Goal: Information Seeking & Learning: Learn about a topic

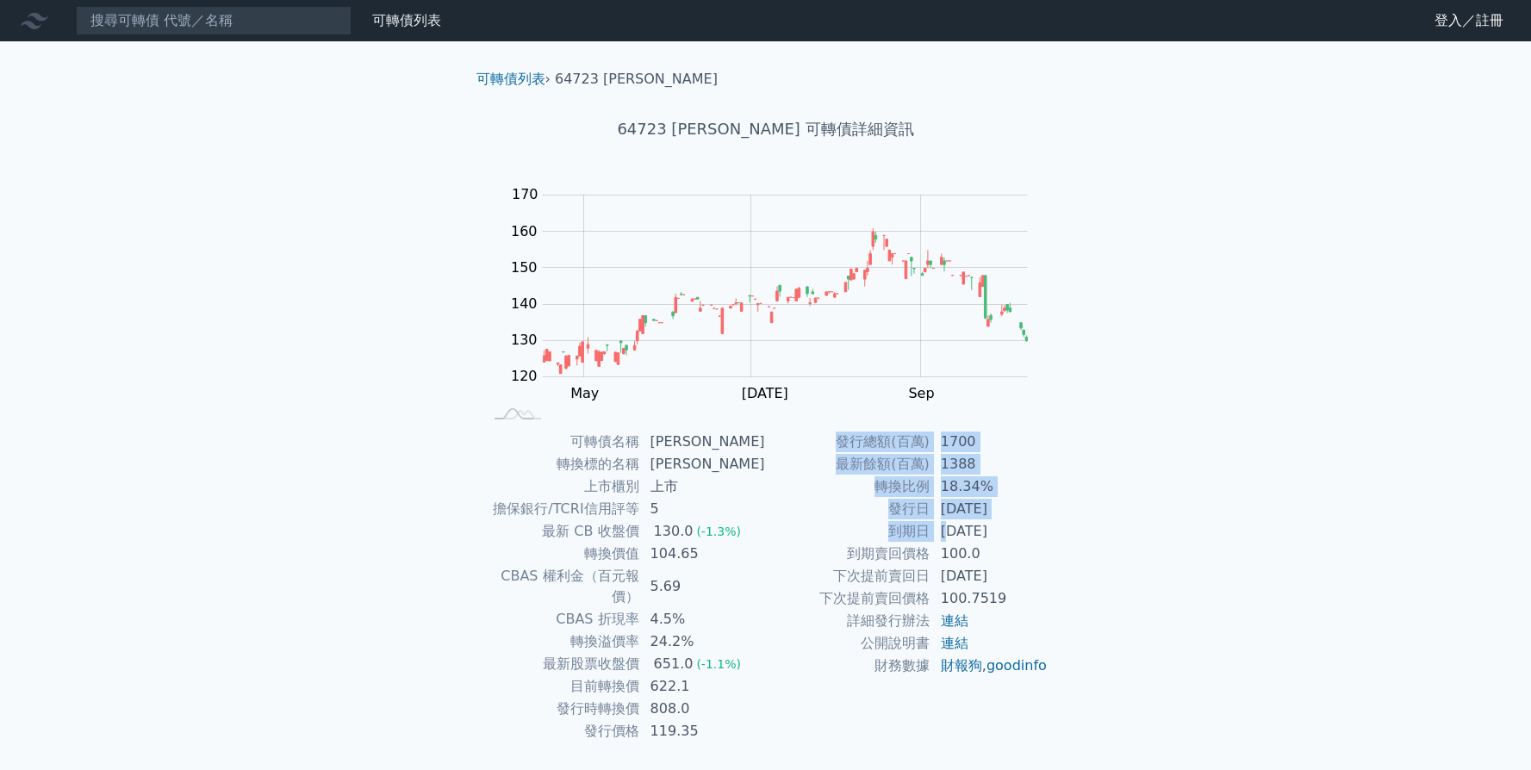
drag, startPoint x: 949, startPoint y: 528, endPoint x: 1084, endPoint y: 528, distance: 135.3
click at [1084, 528] on div "可轉債列表 › 64723 [PERSON_NAME] 64723 保瑞三 可轉債詳細資訊 Zoom Out 120 100 110 120 130 140 …" at bounding box center [766, 429] width 662 height 777
click at [948, 533] on td "[DATE]" at bounding box center [989, 531] width 118 height 22
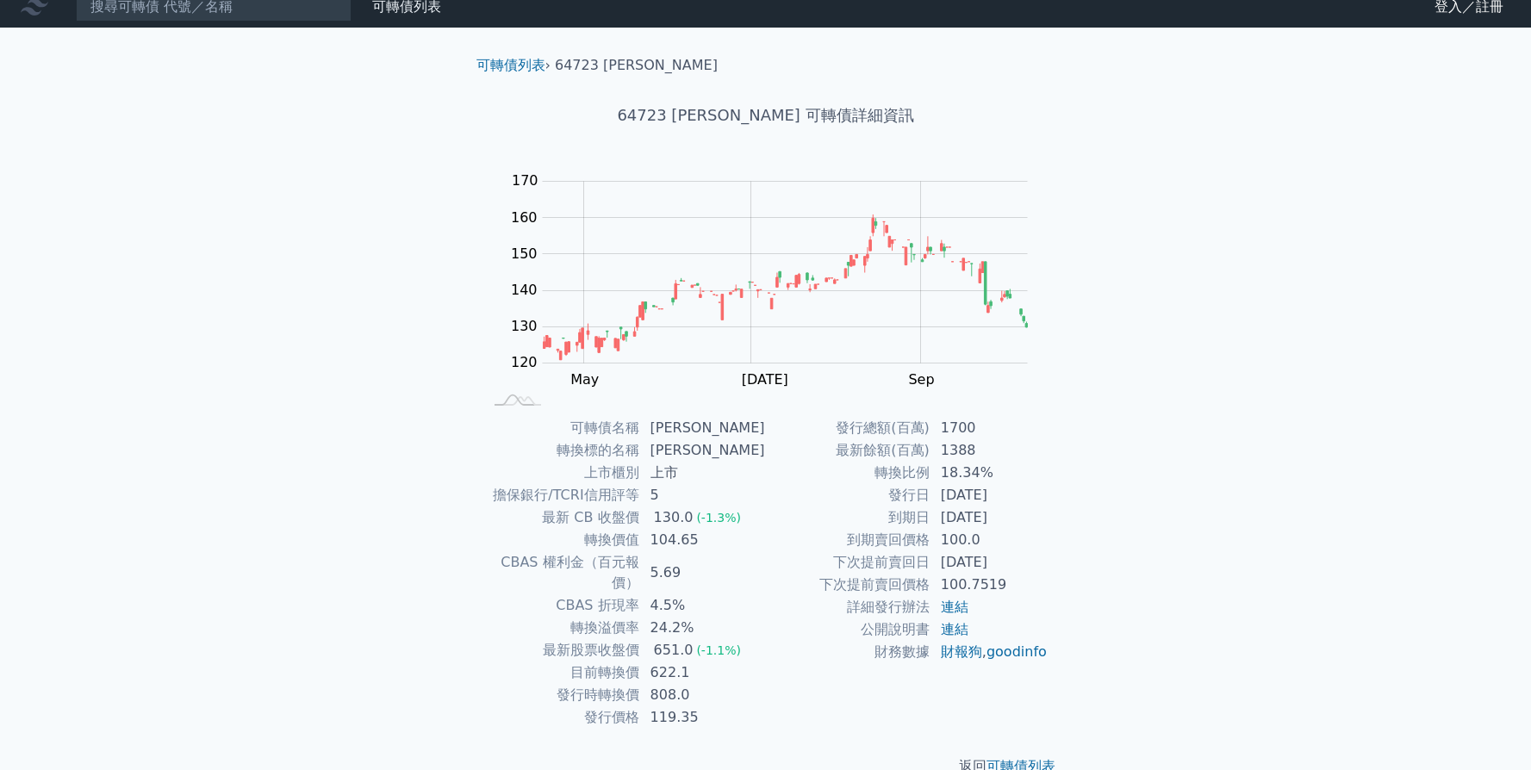
scroll to position [28, 0]
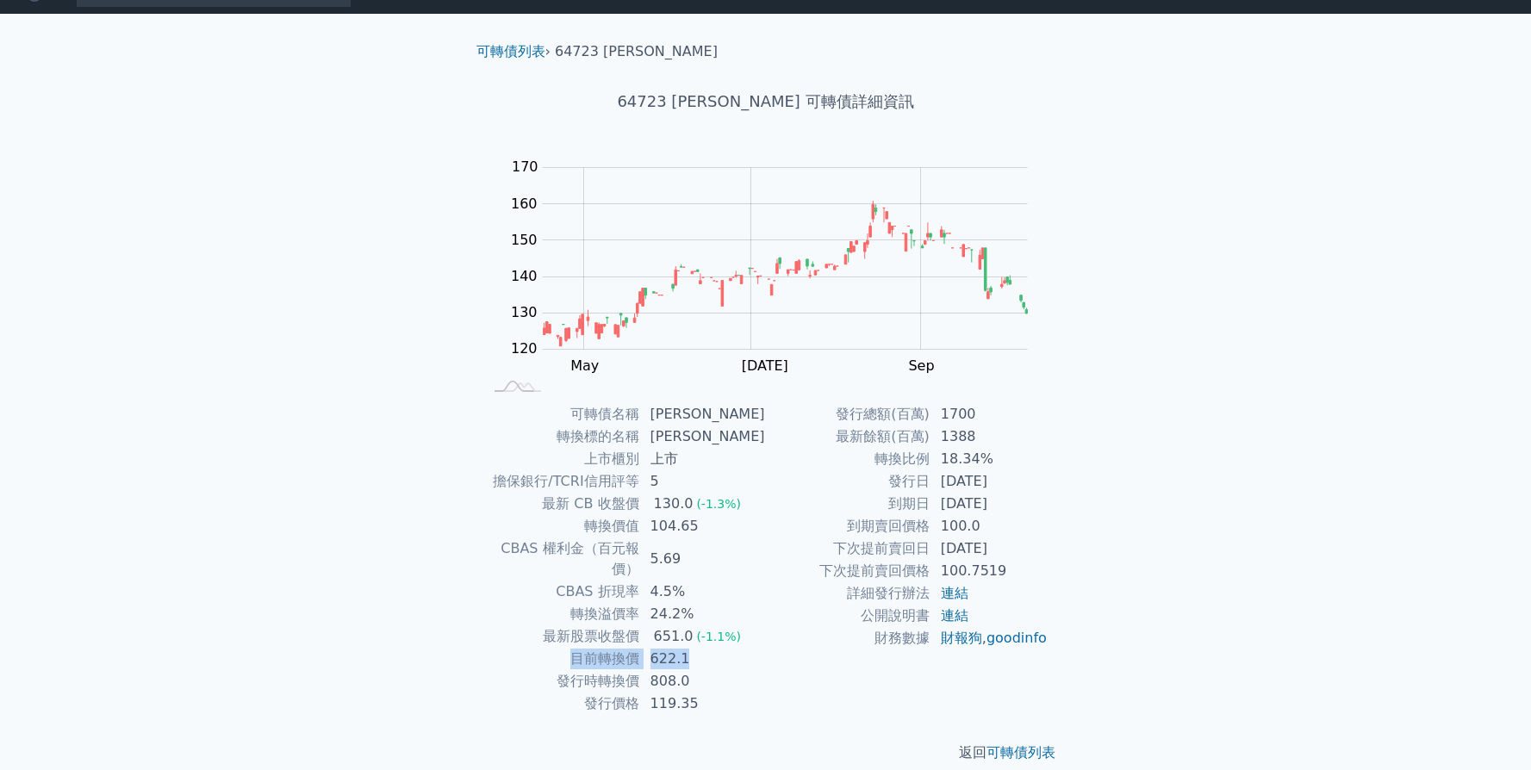
drag, startPoint x: 578, startPoint y: 641, endPoint x: 707, endPoint y: 639, distance: 129.2
click at [707, 648] on tr "目前轉換價 622.1" at bounding box center [624, 659] width 283 height 22
click at [565, 693] on td "發行價格" at bounding box center [561, 704] width 157 height 22
drag, startPoint x: 568, startPoint y: 669, endPoint x: 706, endPoint y: 668, distance: 138.7
click at [706, 670] on tr "發行時轉換價 808.0" at bounding box center [624, 681] width 283 height 22
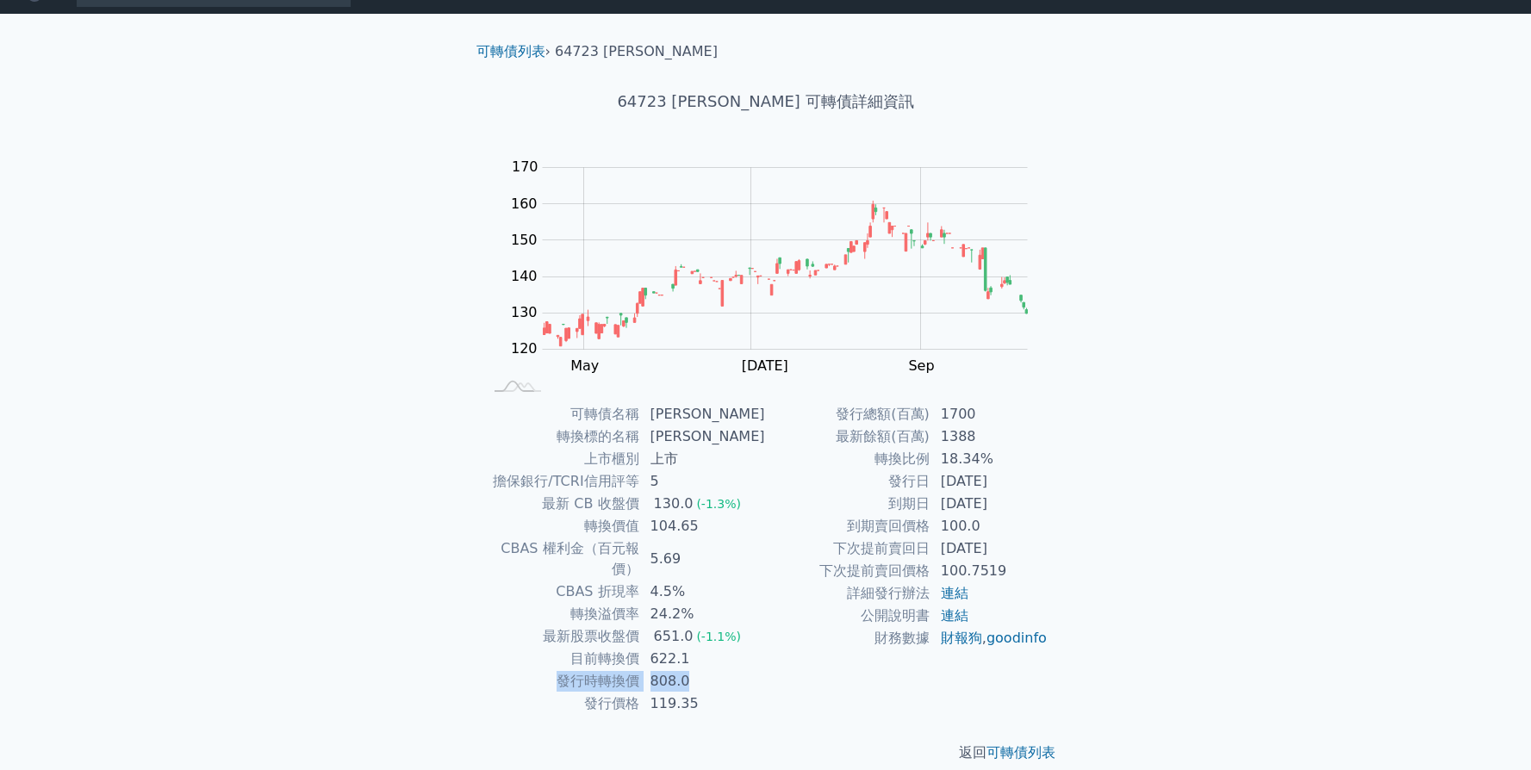
click at [706, 670] on td "808.0" at bounding box center [703, 681] width 126 height 22
drag, startPoint x: 558, startPoint y: 621, endPoint x: 688, endPoint y: 643, distance: 131.0
click at [688, 643] on tbody "可轉債名稱 [PERSON_NAME] 轉換標的名稱 保瑞 上市櫃別 上市 擔保銀行/TCRI信用評等 5 最新 CB 收盤價 130.0 (-1.3%) 轉…" at bounding box center [624, 559] width 283 height 312
click at [640, 648] on td "目前轉換價" at bounding box center [561, 659] width 157 height 22
drag, startPoint x: 662, startPoint y: 638, endPoint x: 732, endPoint y: 634, distance: 70.7
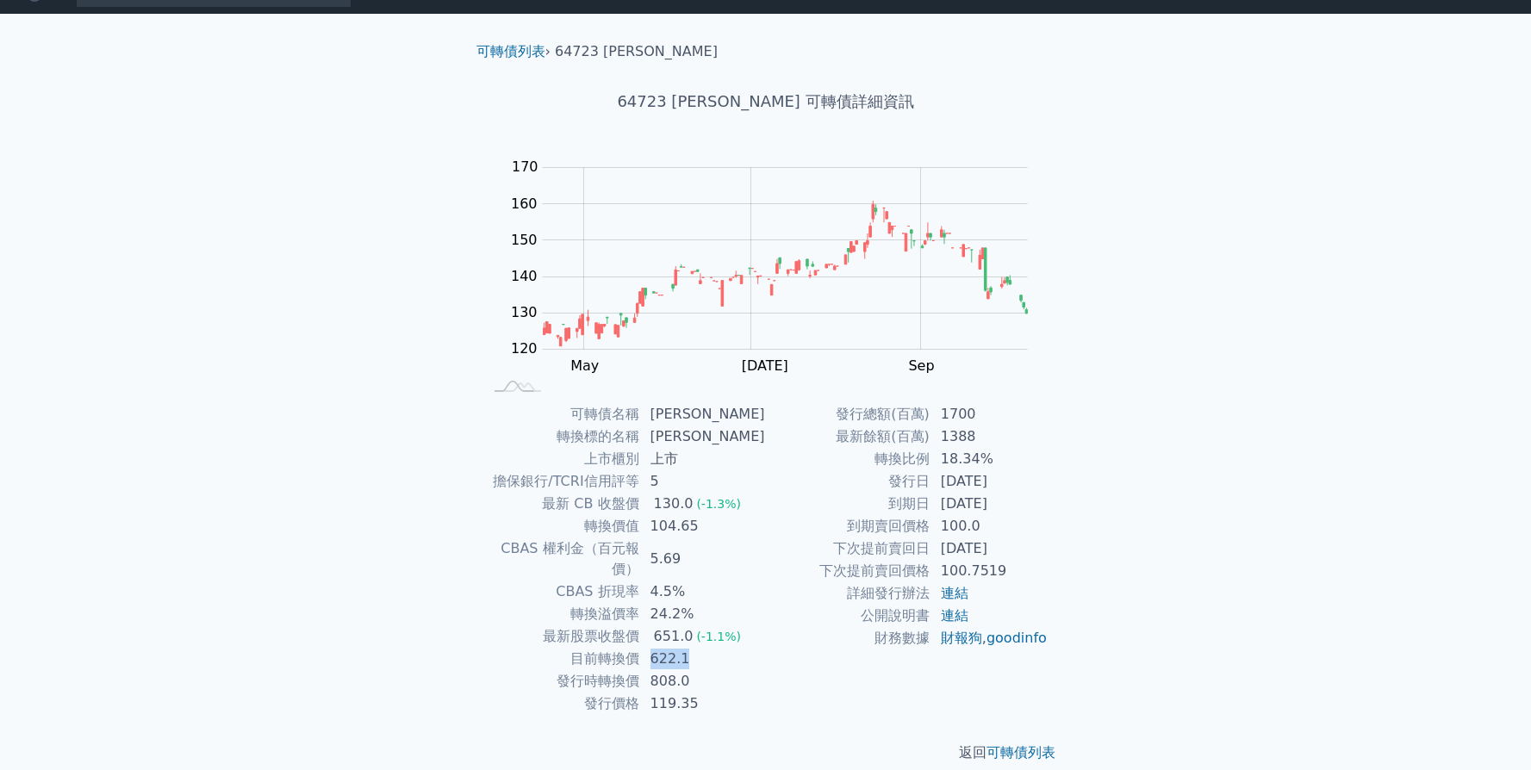
click at [732, 648] on td "622.1" at bounding box center [703, 659] width 126 height 22
click at [669, 648] on td "622.1" at bounding box center [703, 659] width 126 height 22
drag, startPoint x: 562, startPoint y: 618, endPoint x: 751, endPoint y: 622, distance: 189.6
click at [751, 625] on tr "最新股票收盤價 651.0 (-1.1%)" at bounding box center [624, 636] width 283 height 22
click at [695, 670] on td "808.0" at bounding box center [703, 681] width 126 height 22
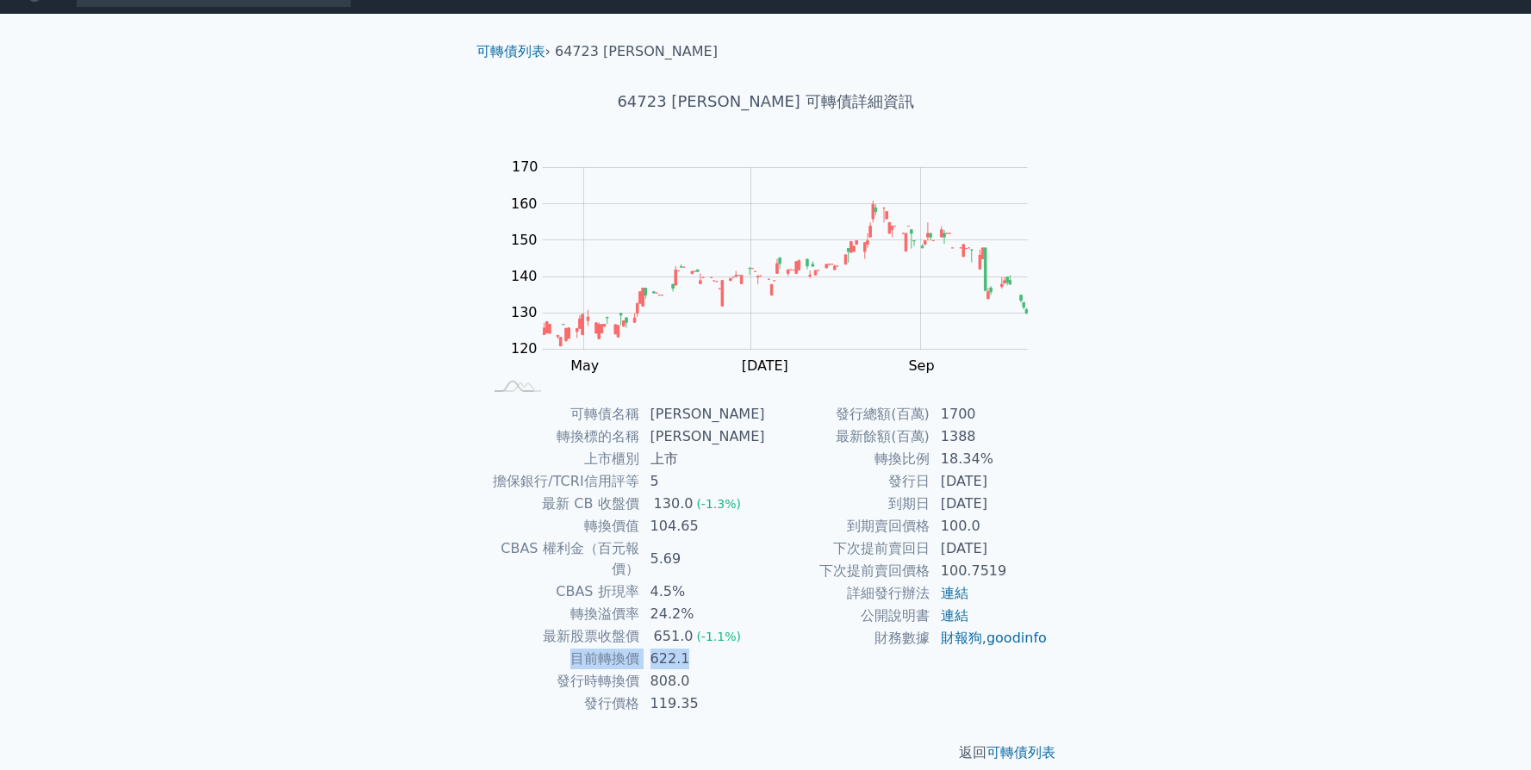
drag, startPoint x: 698, startPoint y: 647, endPoint x: 573, endPoint y: 645, distance: 124.9
click at [573, 648] on tr "目前轉換價 622.1" at bounding box center [624, 659] width 283 height 22
drag, startPoint x: 573, startPoint y: 654, endPoint x: 734, endPoint y: 655, distance: 161.1
click at [734, 670] on tr "發行時轉換價 808.0" at bounding box center [624, 681] width 283 height 22
click at [707, 670] on td "808.0" at bounding box center [703, 681] width 126 height 22
